Goal: Task Accomplishment & Management: Complete application form

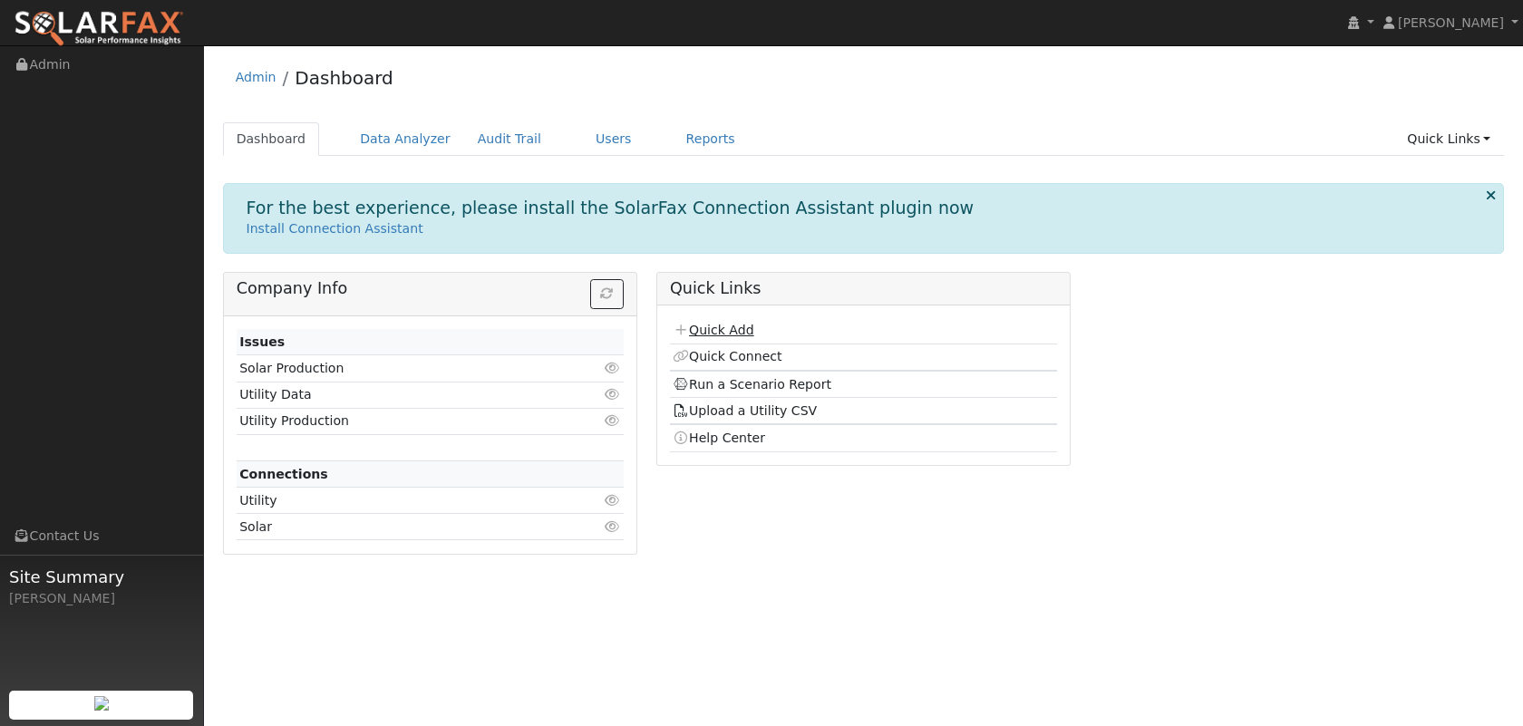
click at [732, 332] on link "Quick Add" at bounding box center [713, 330] width 81 height 15
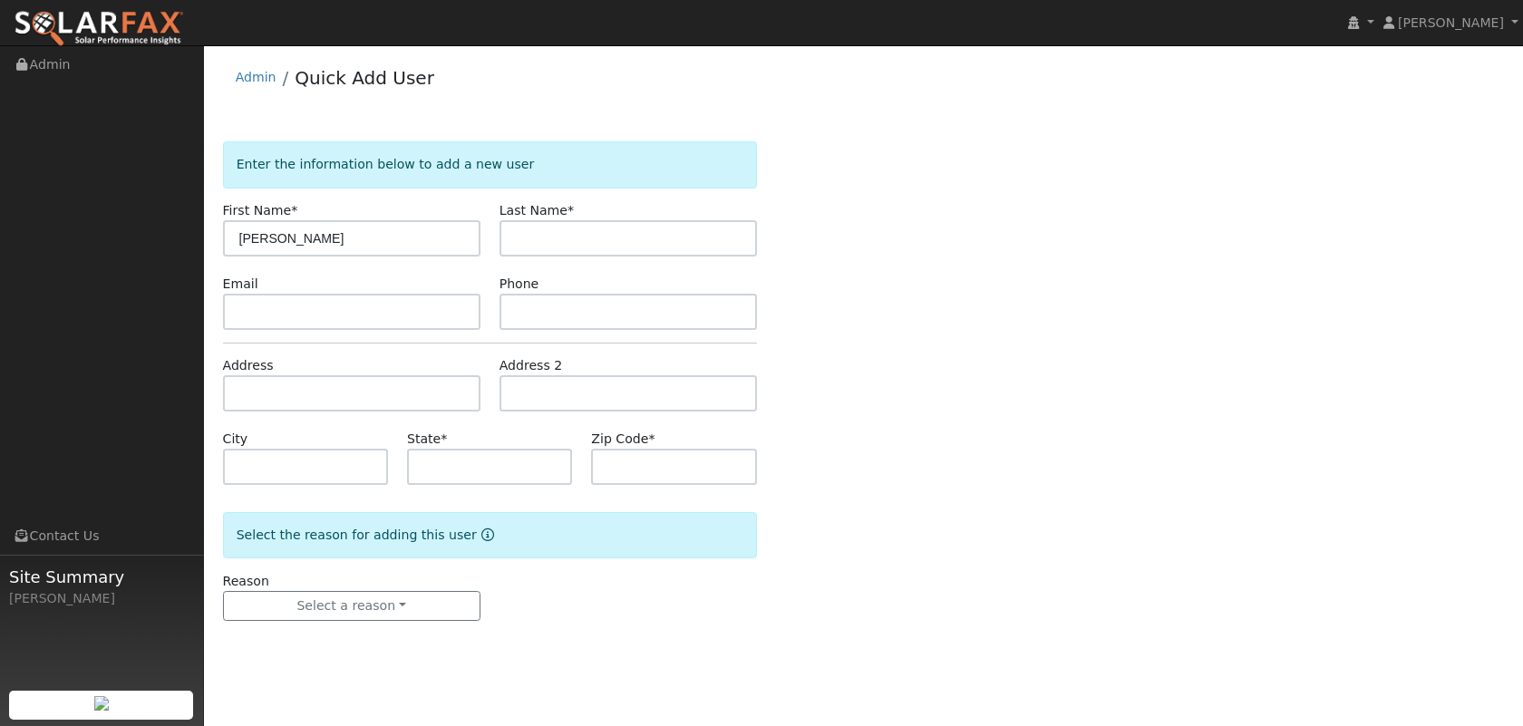
drag, startPoint x: 349, startPoint y: 241, endPoint x: 284, endPoint y: 237, distance: 65.4
click at [284, 237] on input "Rajesh Akella" at bounding box center [351, 238] width 257 height 36
type input "Rajesh"
click at [550, 241] on input "text" at bounding box center [627, 238] width 257 height 36
paste input "Akella"
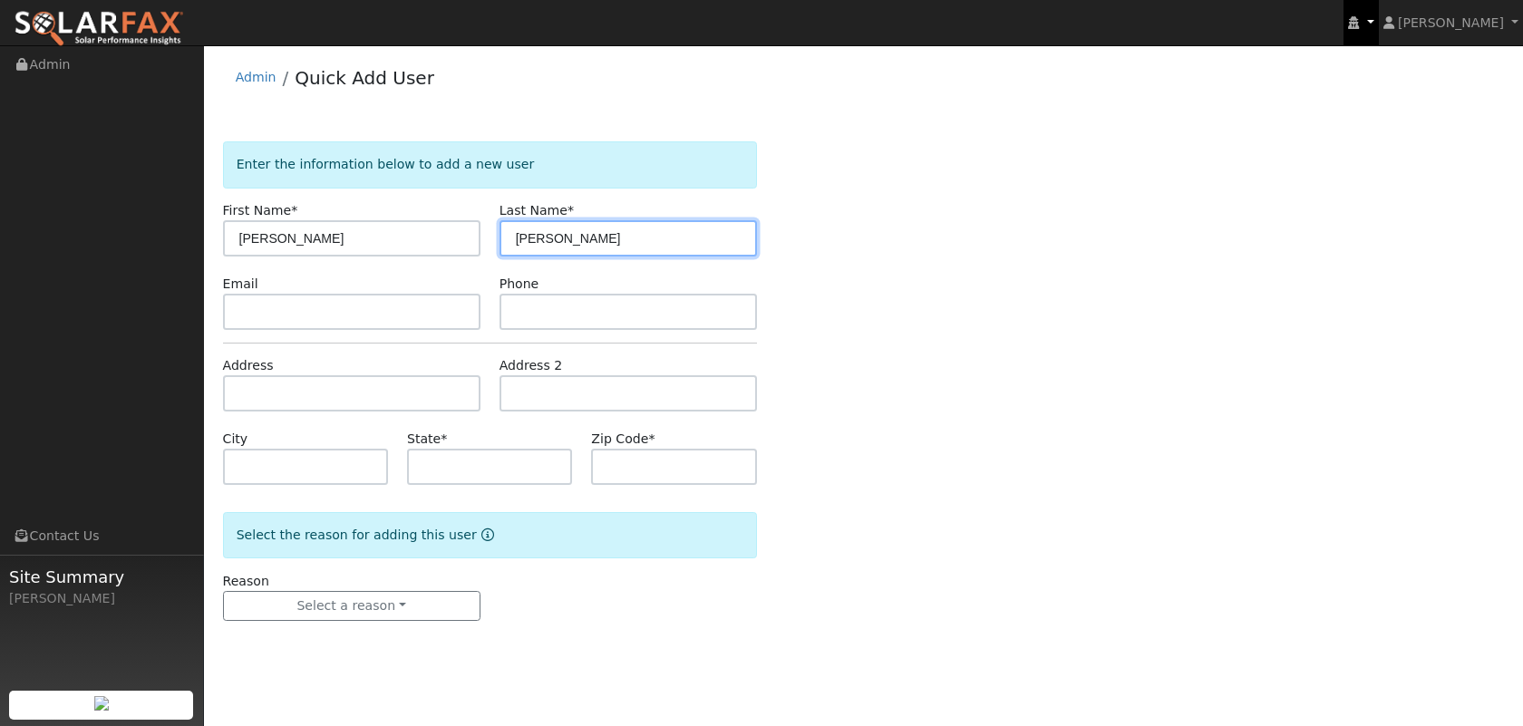
type input "Akella"
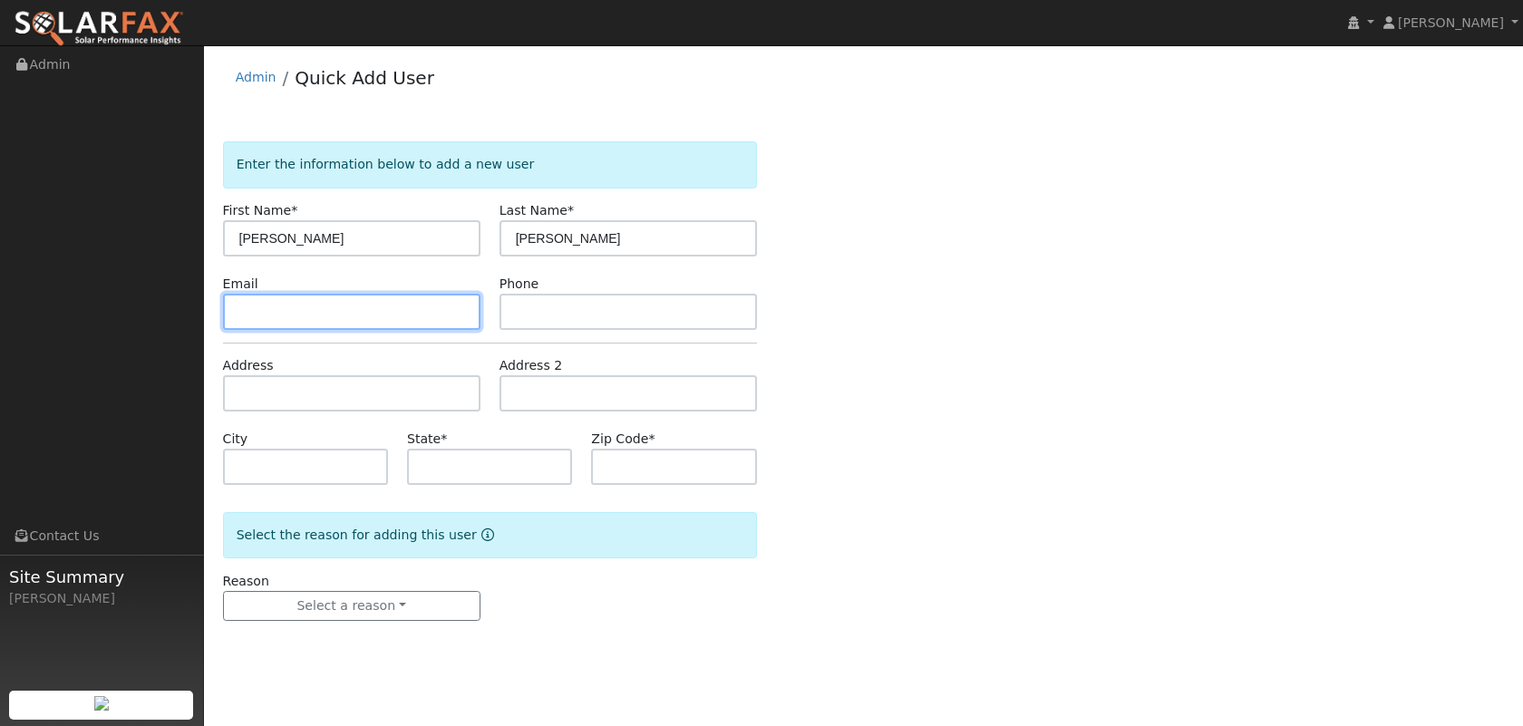
click at [457, 316] on input "text" at bounding box center [351, 312] width 257 height 36
paste input "rajesh.akella@gmail.com"
type input "rajesh.akella@gmail.com"
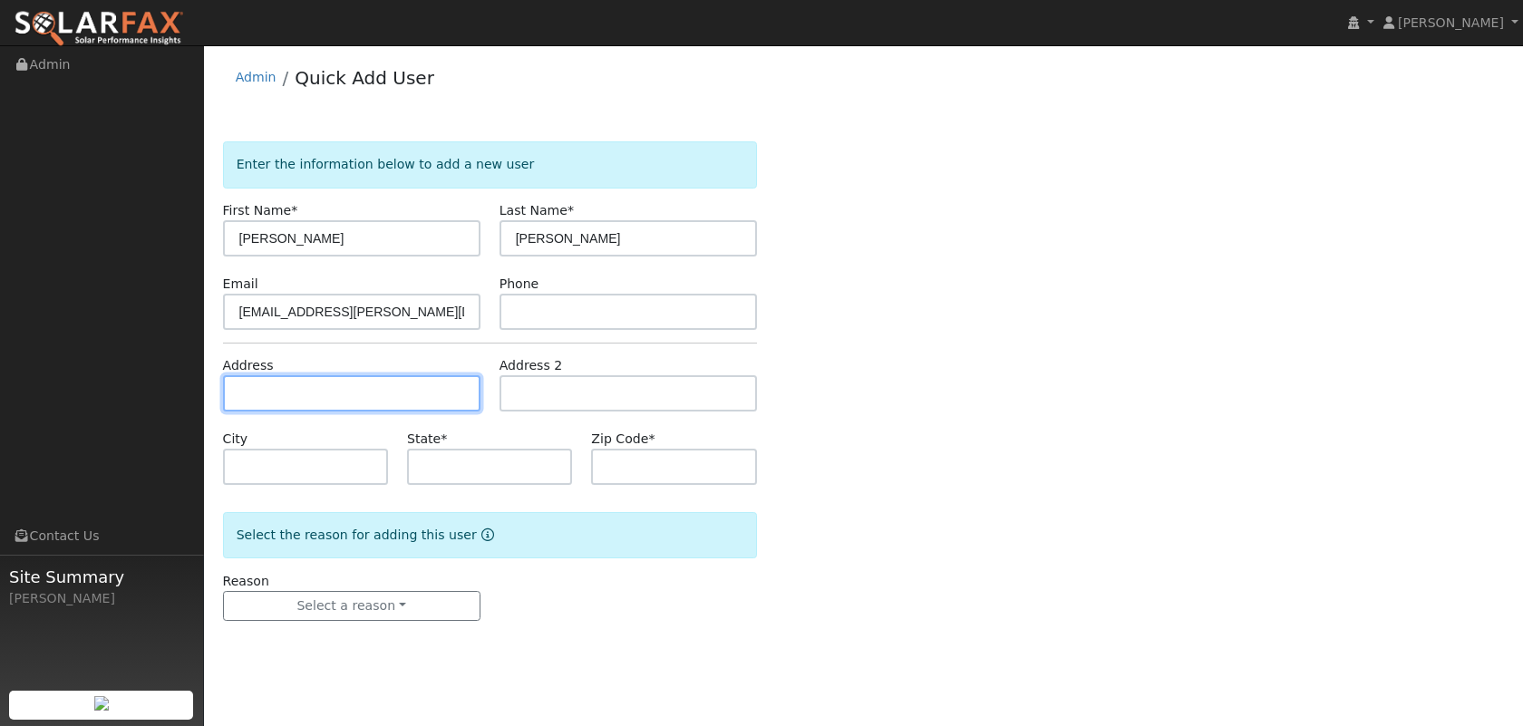
click at [467, 392] on input "text" at bounding box center [351, 393] width 257 height 36
paste input "38 Colonial"
type input "38 Colonial"
type input "Irvine"
type input "CA"
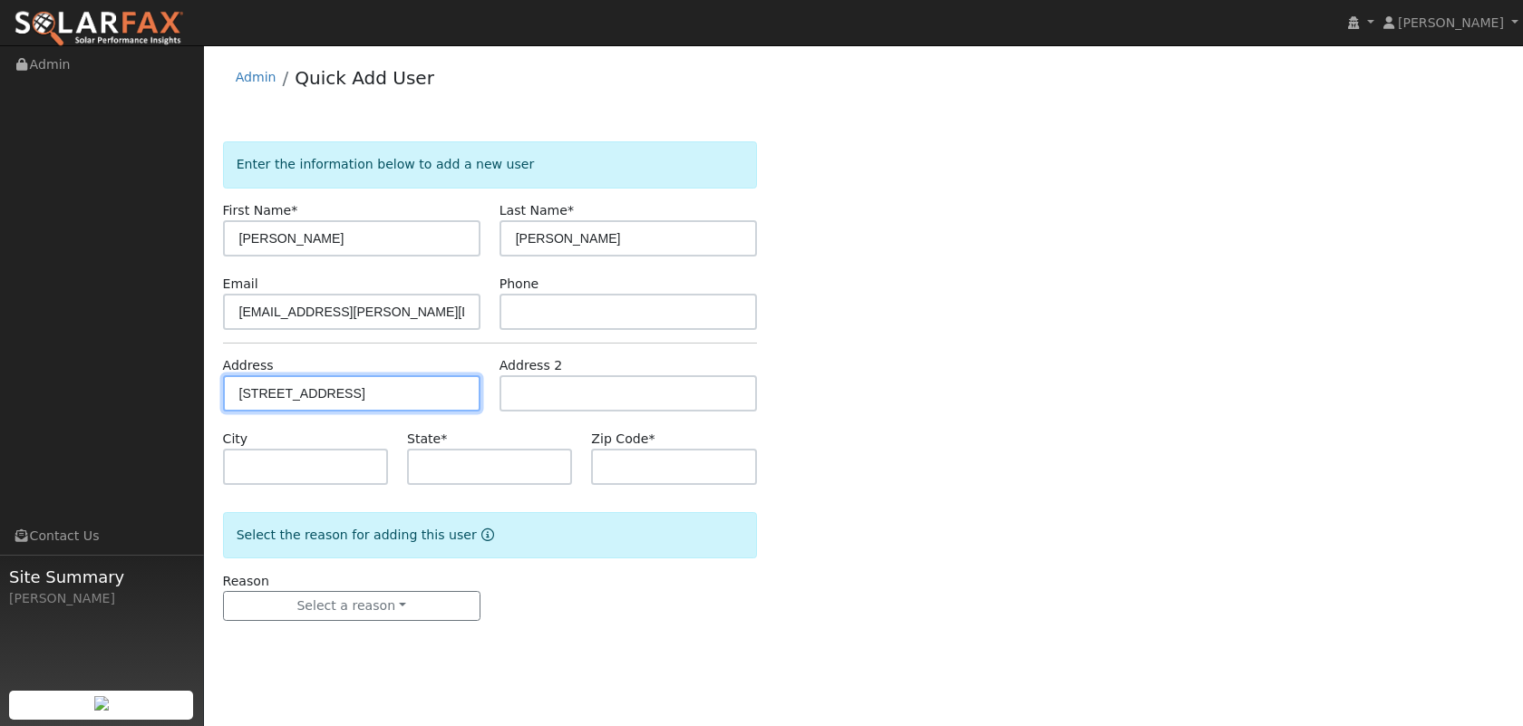
type input "92620"
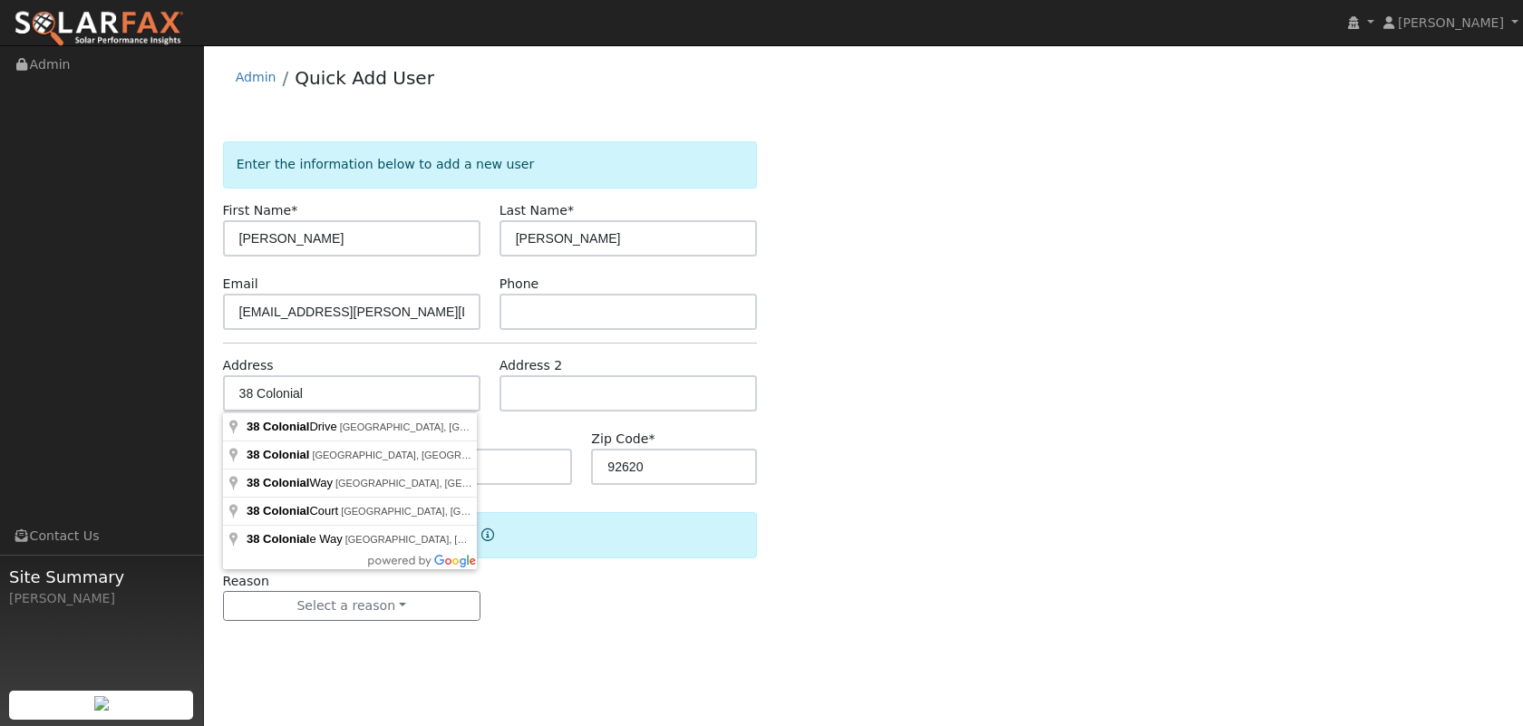
click at [887, 324] on div "Enter the information below to add a new user First Name * Rajesh Last Name * A…" at bounding box center [864, 399] width 1282 height 516
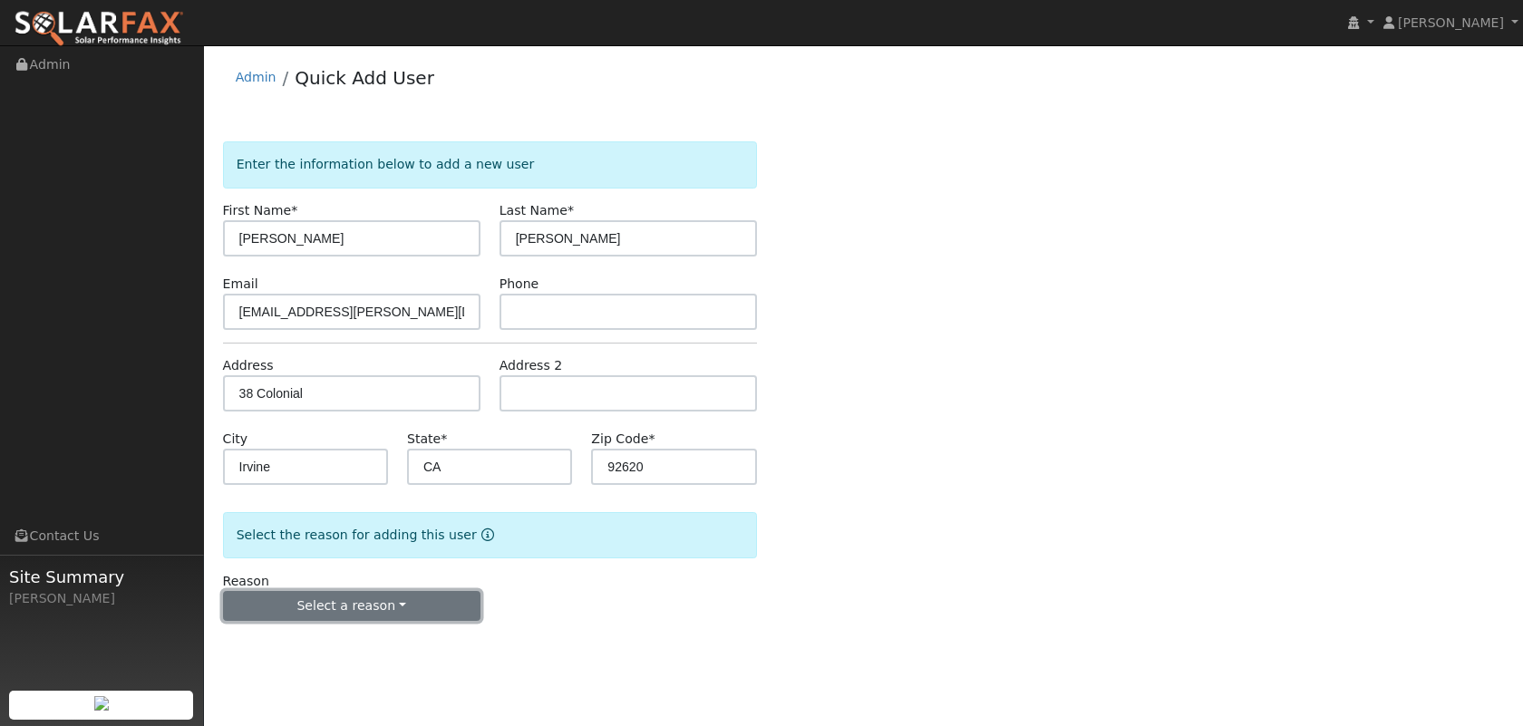
click at [322, 605] on button "Select a reason" at bounding box center [351, 606] width 257 height 31
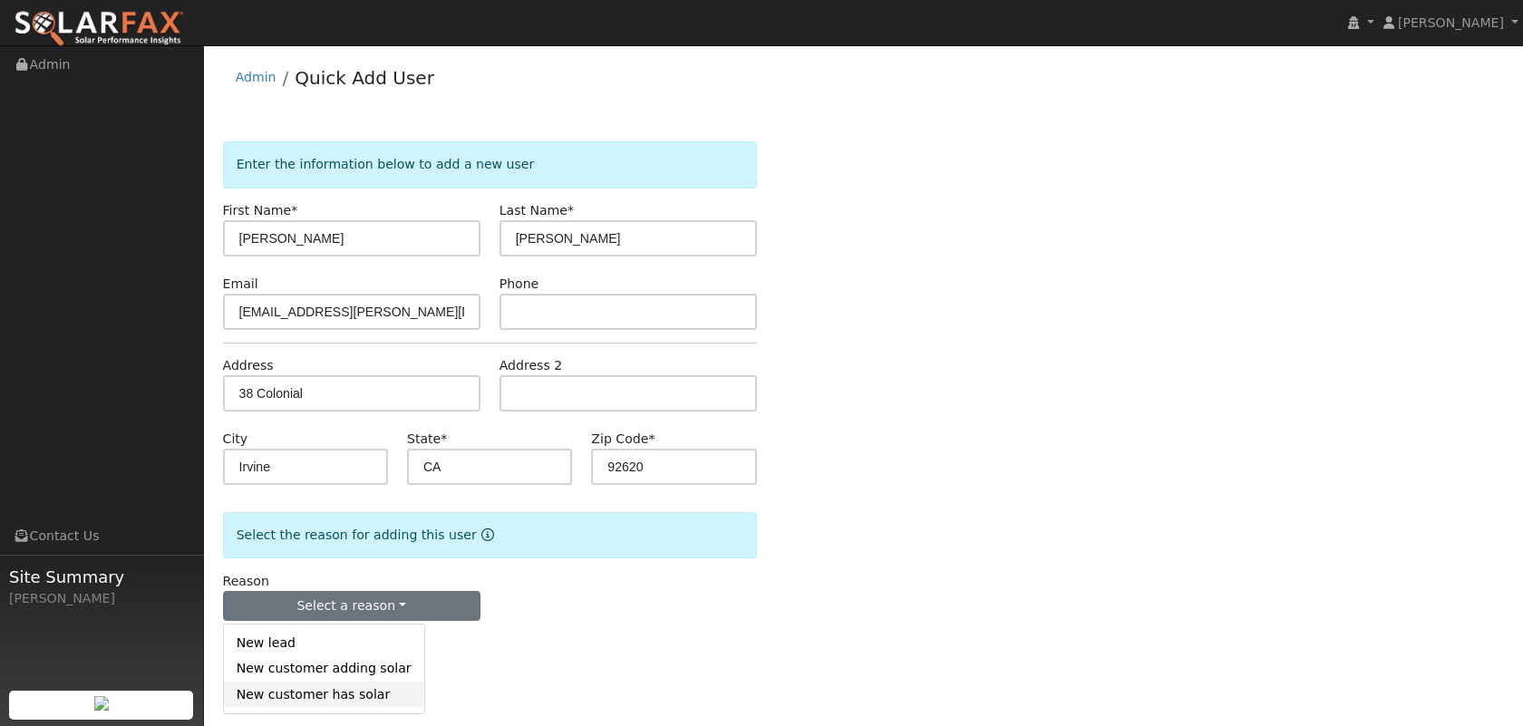
click at [338, 697] on link "New customer has solar" at bounding box center [324, 694] width 200 height 25
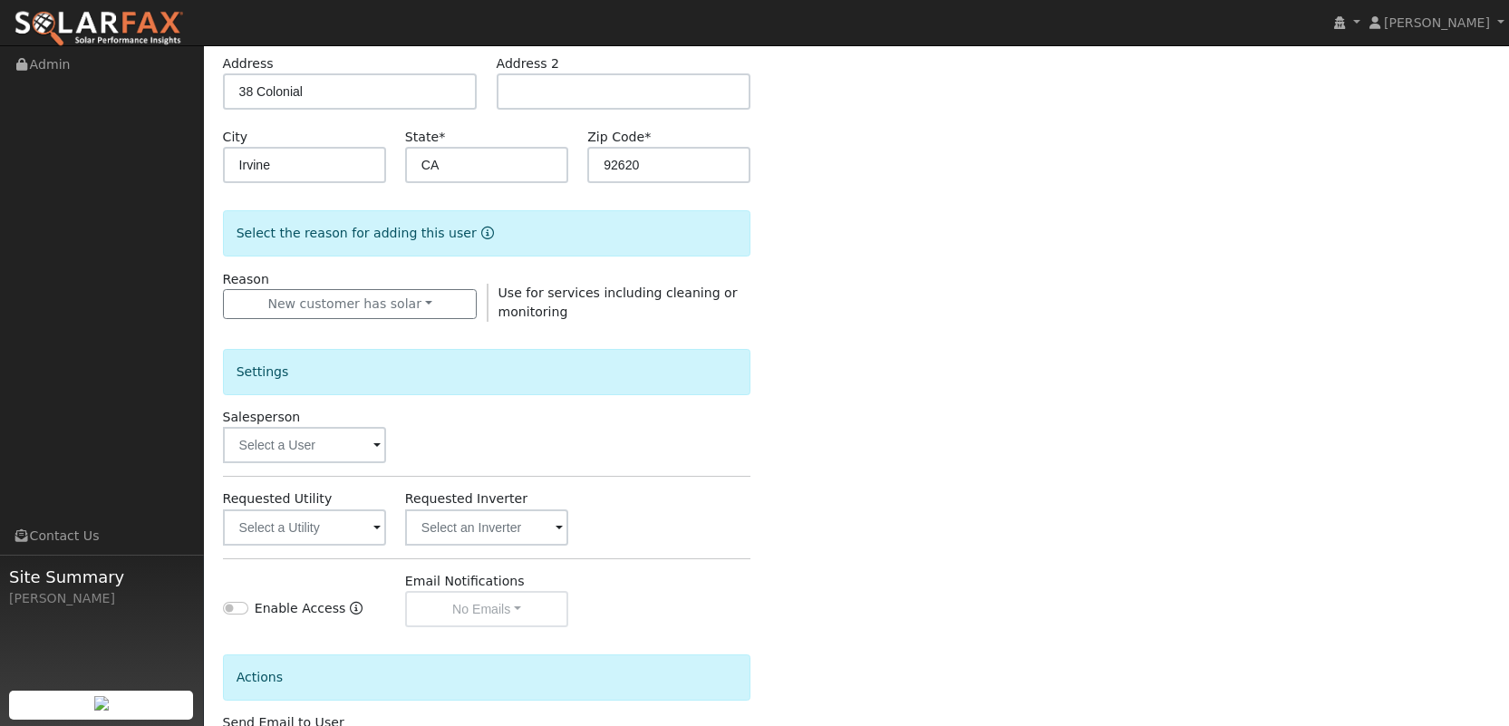
scroll to position [362, 0]
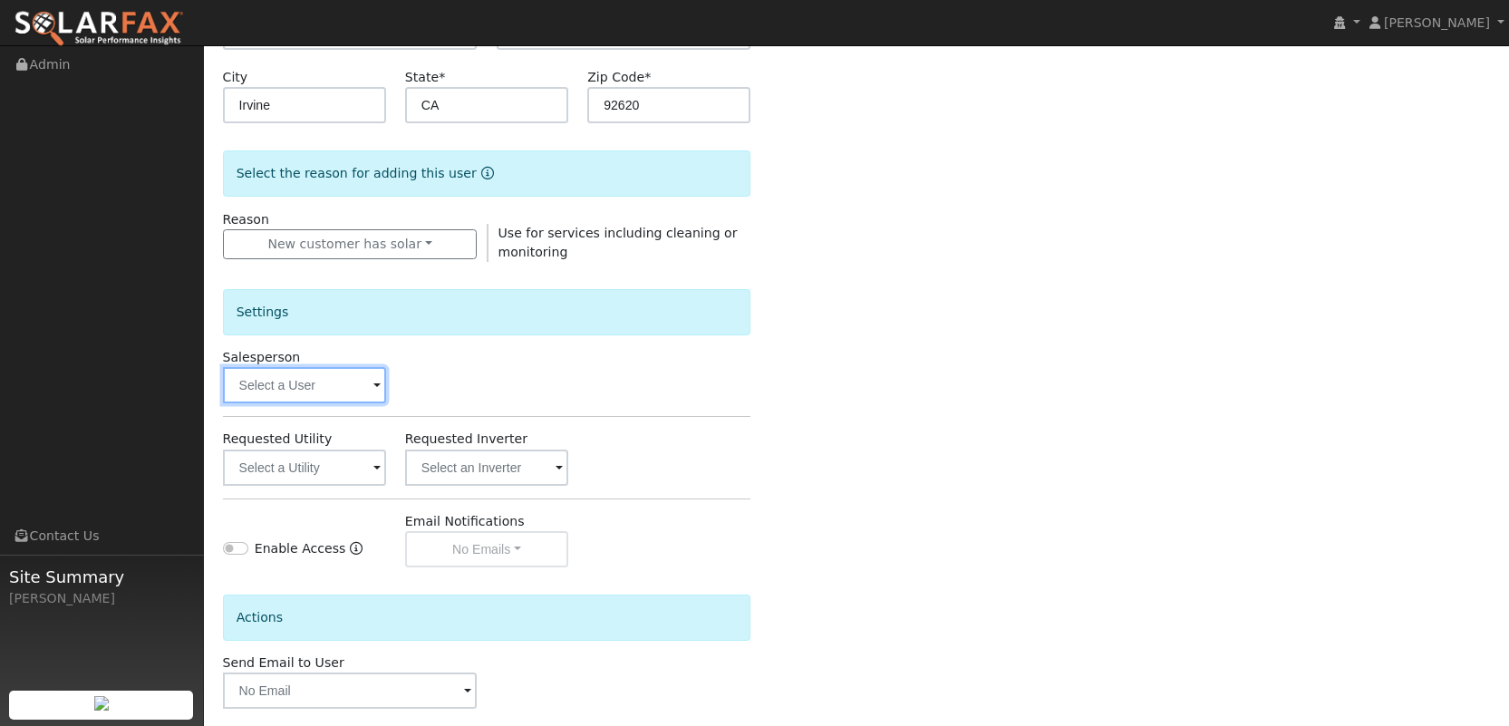
click at [325, 383] on input "text" at bounding box center [304, 385] width 163 height 36
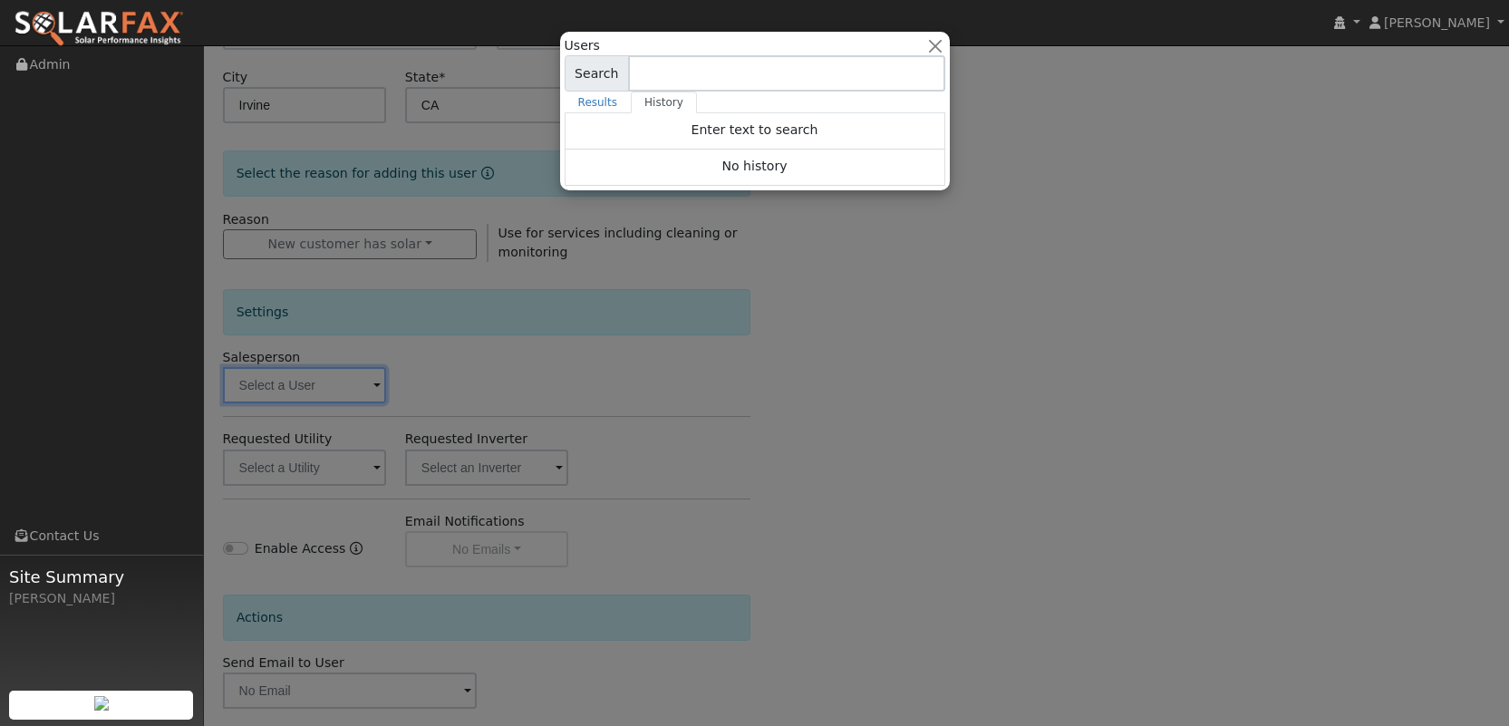
click at [305, 474] on div at bounding box center [754, 363] width 1509 height 726
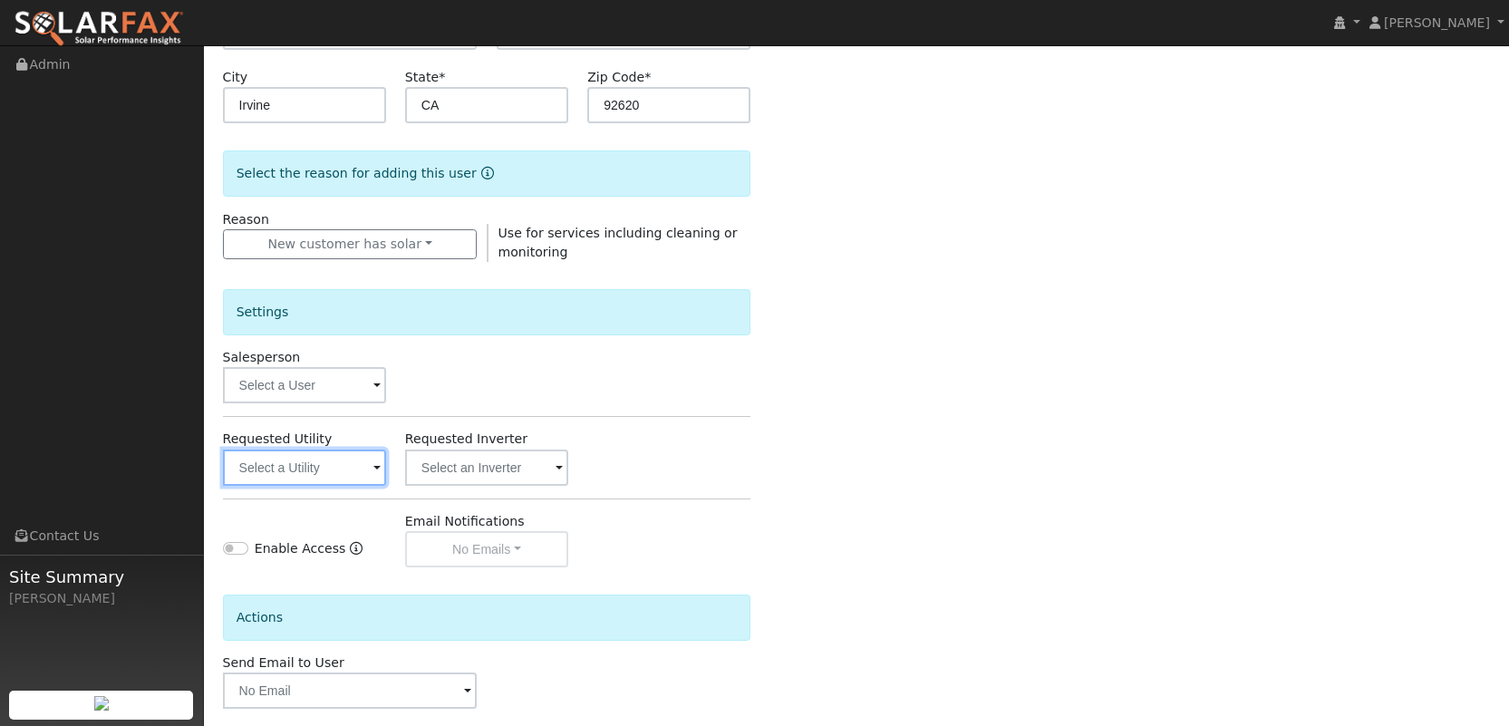
click at [352, 459] on input "text" at bounding box center [304, 468] width 163 height 36
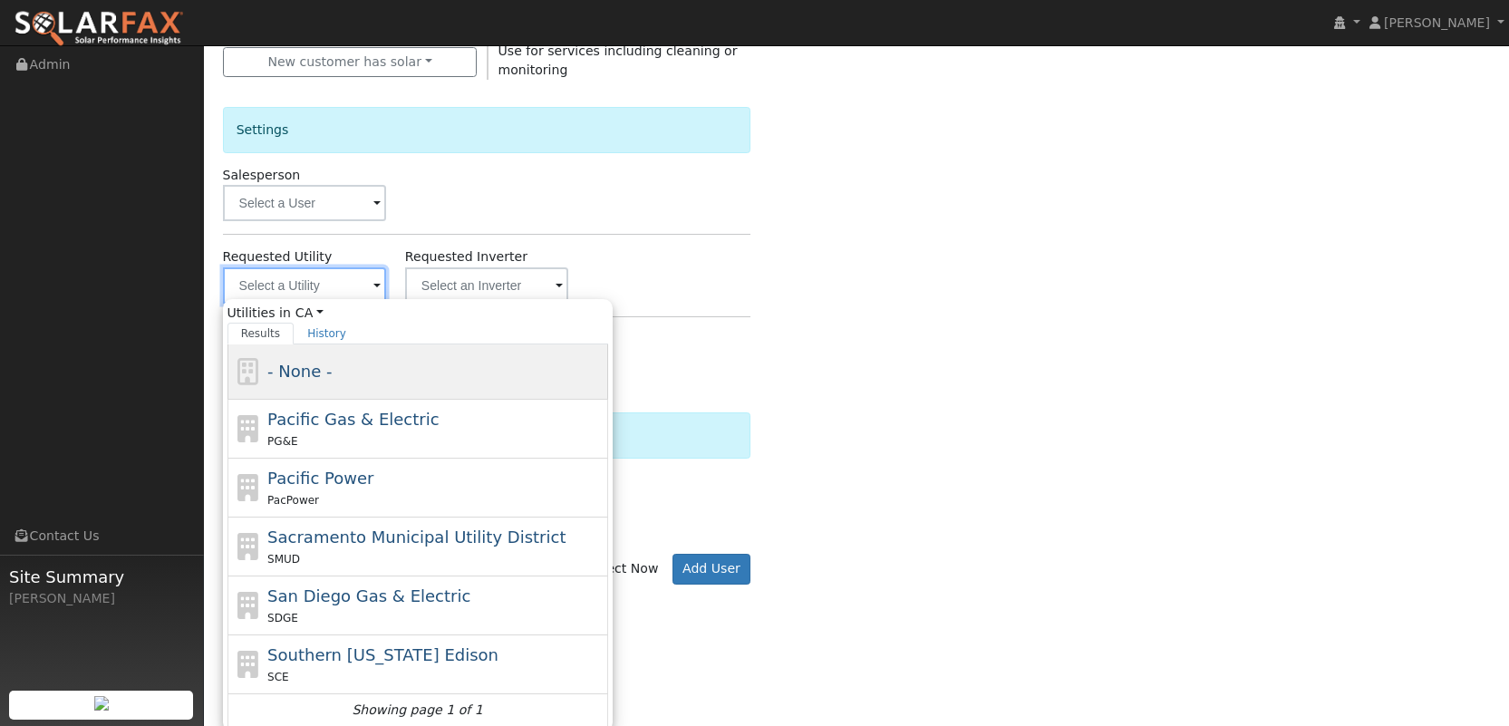
scroll to position [549, 0]
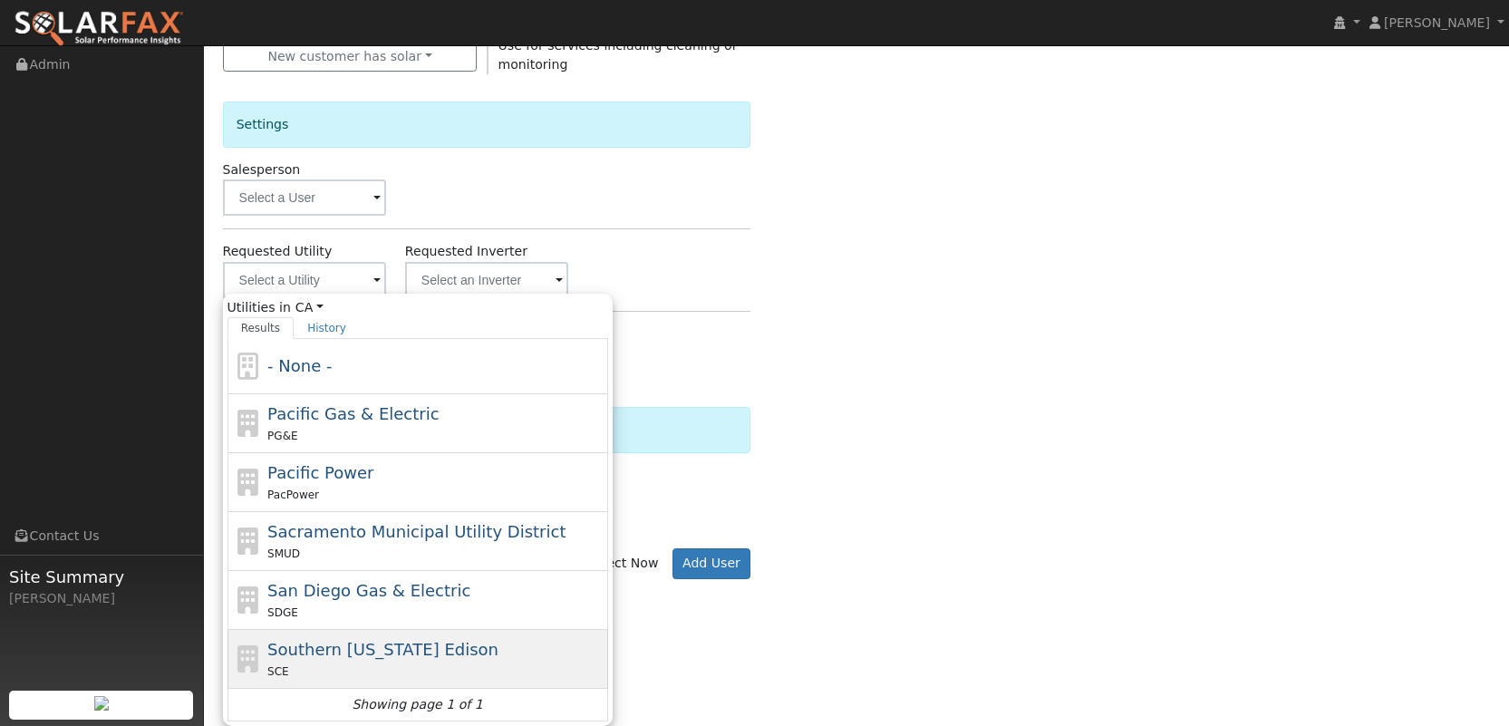
click at [319, 642] on span "Southern California Edison" at bounding box center [382, 649] width 231 height 19
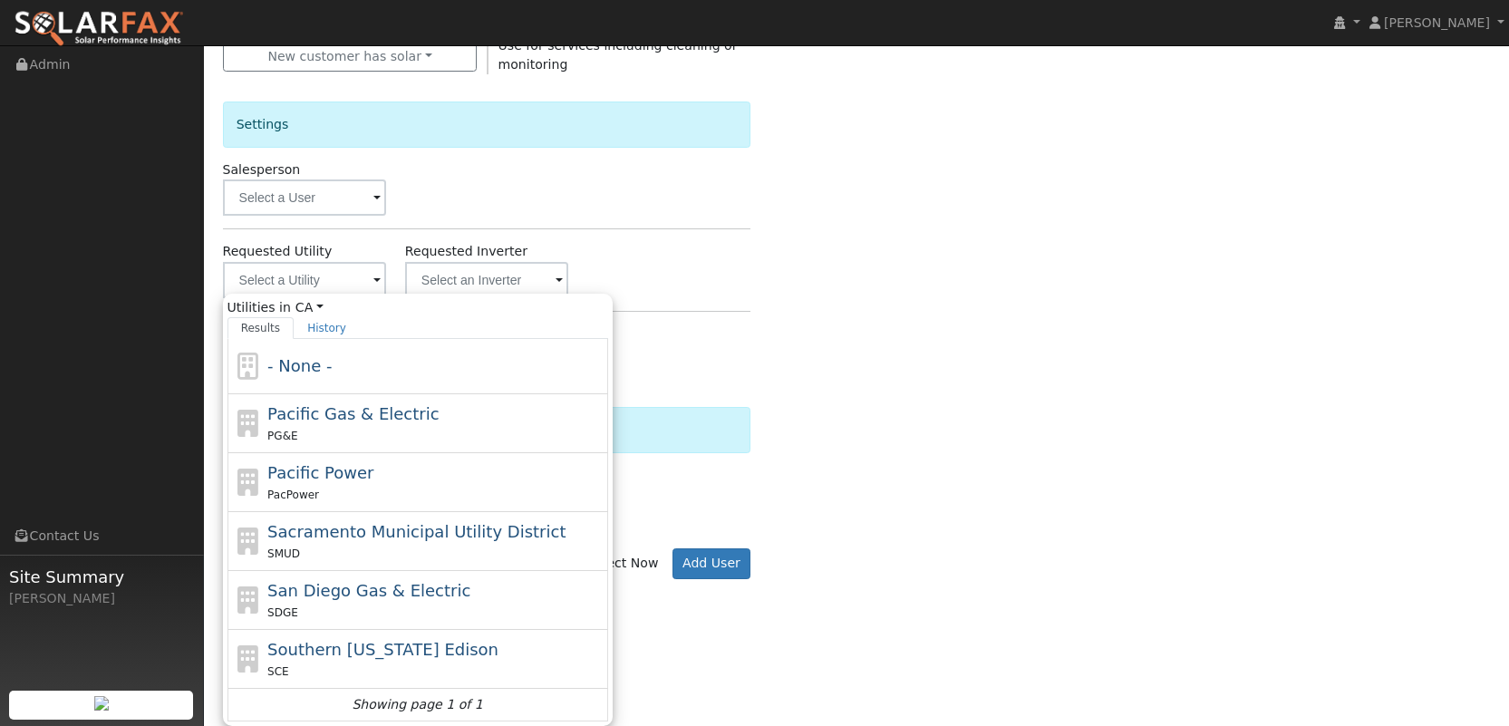
type input "Southern California Edison"
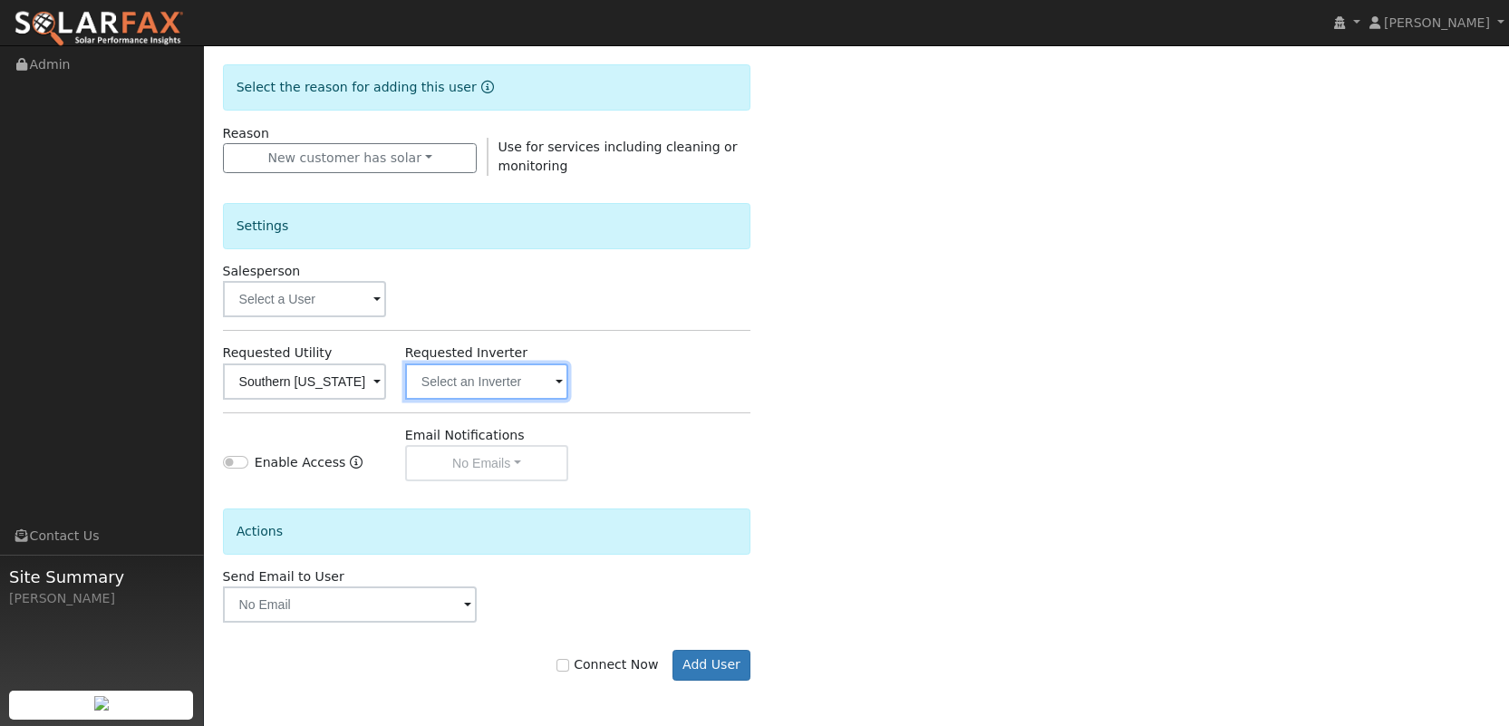
click at [540, 376] on input "text" at bounding box center [486, 382] width 163 height 36
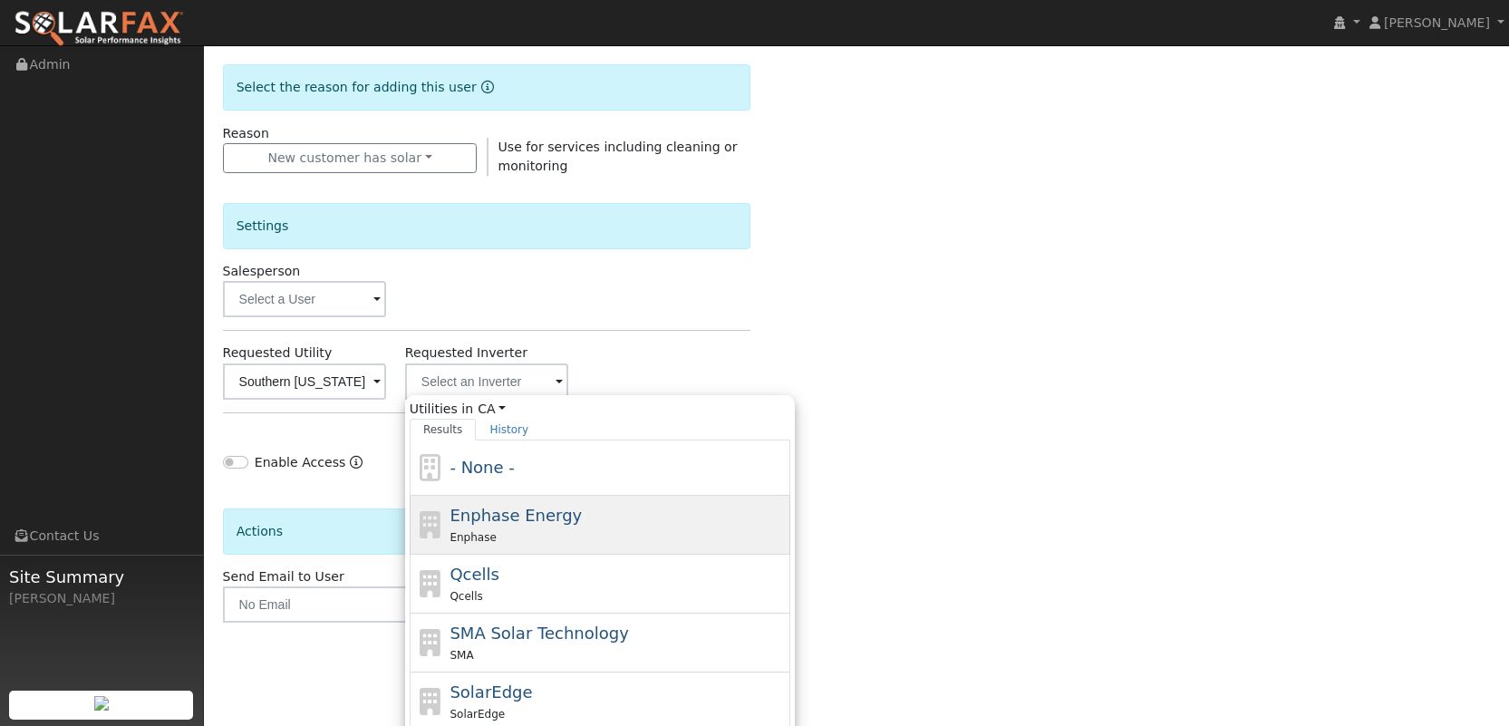
click at [494, 518] on span "Enphase Energy" at bounding box center [516, 515] width 132 height 19
type input "Enphase Energy"
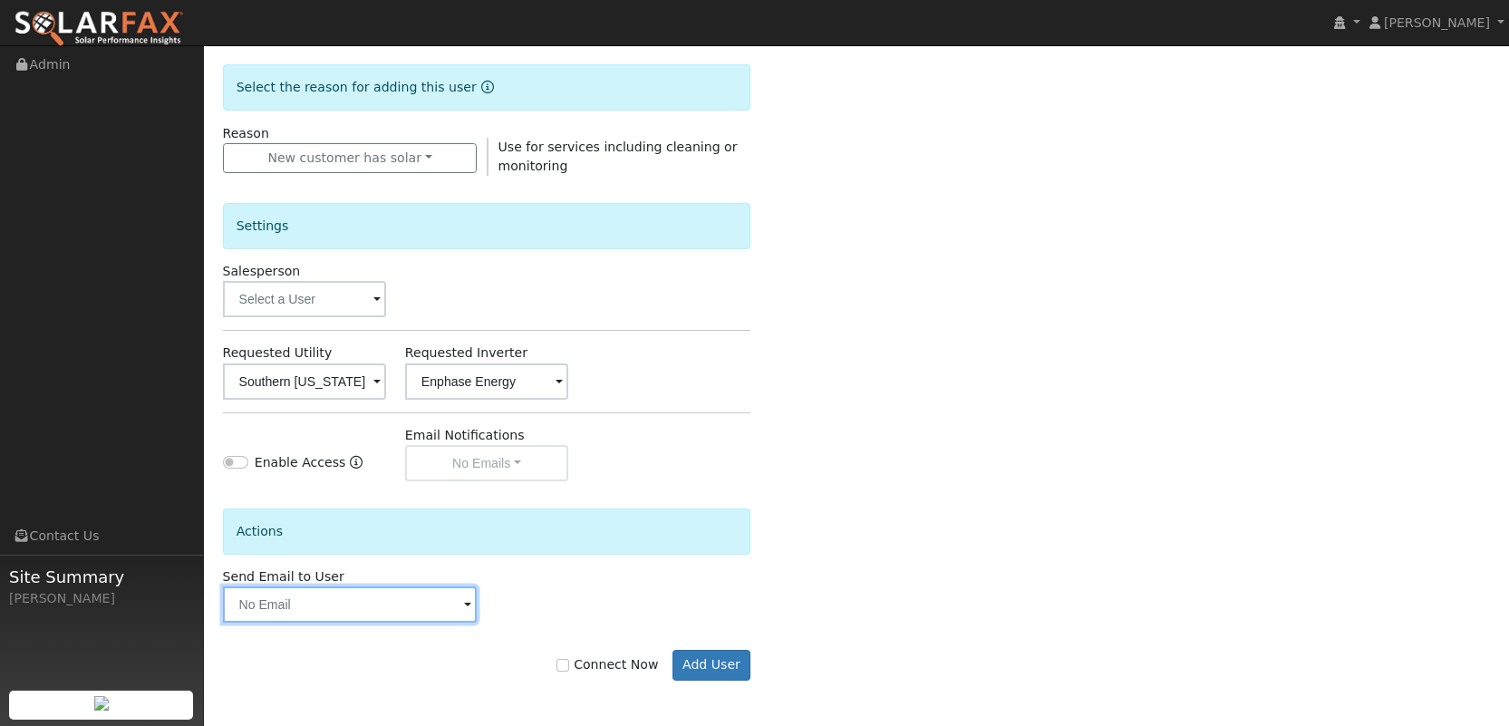
click at [389, 608] on input "text" at bounding box center [350, 605] width 255 height 36
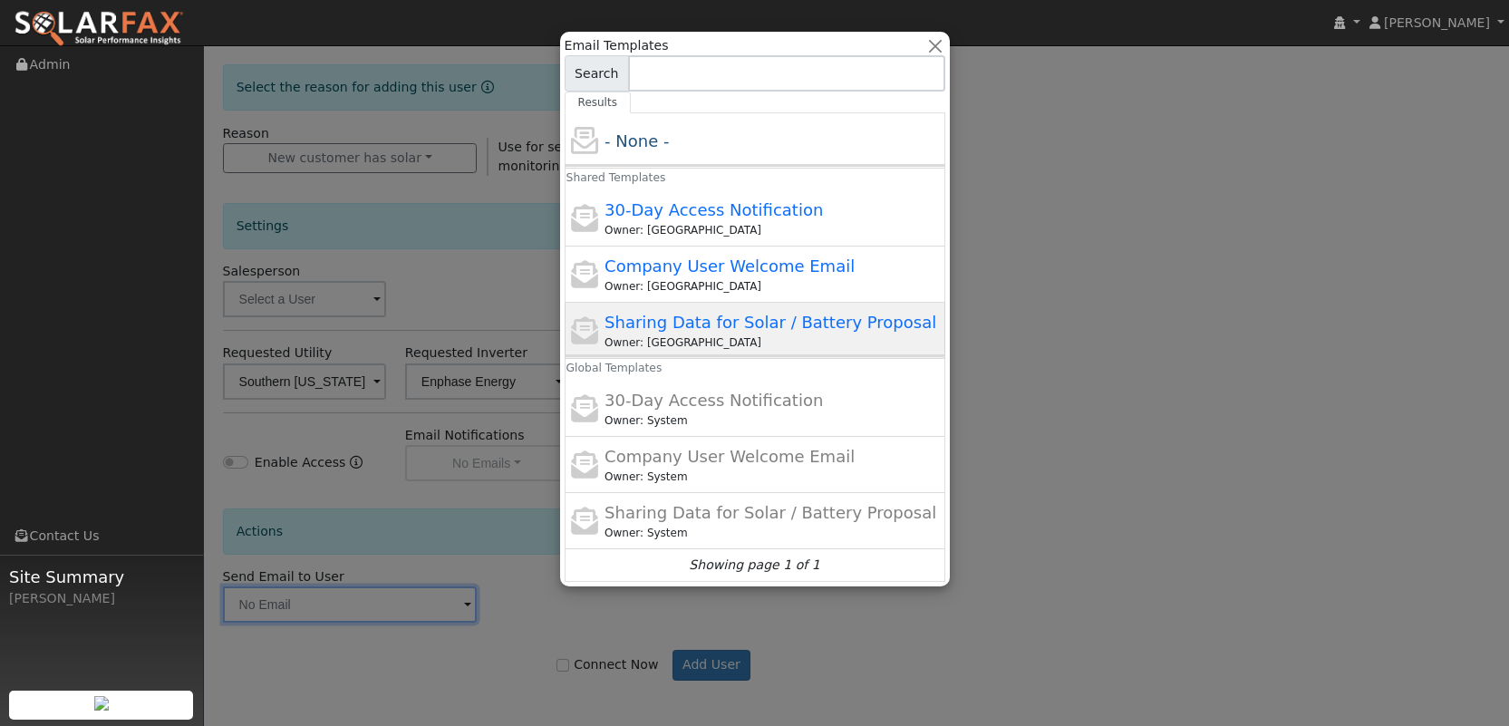
click at [718, 326] on span "Sharing Data for Solar / Battery Proposal" at bounding box center [771, 322] width 332 height 19
type input "Sharing Data for Solar / Battery Proposal"
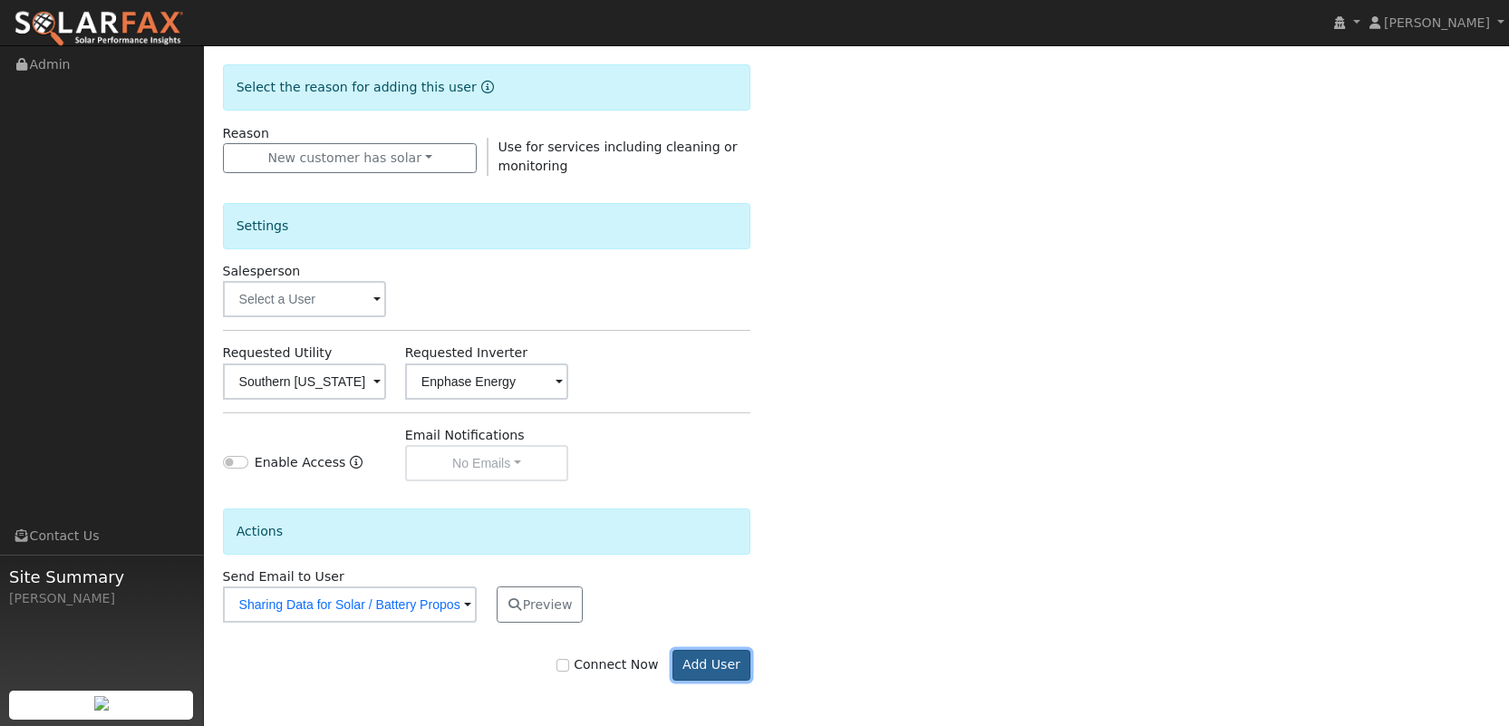
click at [703, 669] on button "Add User" at bounding box center [712, 665] width 79 height 31
